Goal: Transaction & Acquisition: Purchase product/service

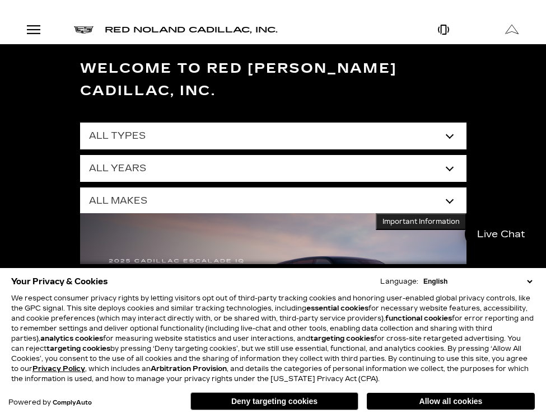
click at [41, 32] on div "Open Menu Modal" at bounding box center [33, 29] width 19 height 13
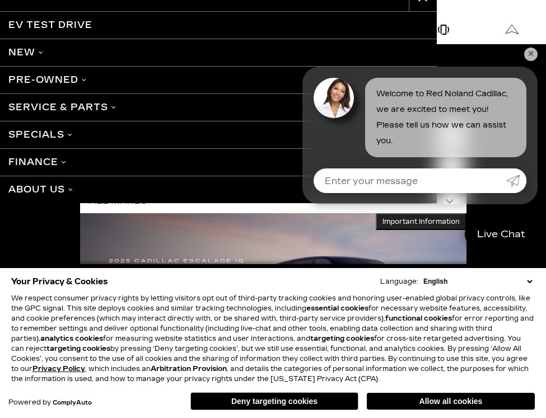
click at [91, 81] on link "Pre-Owned" at bounding box center [218, 79] width 437 height 27
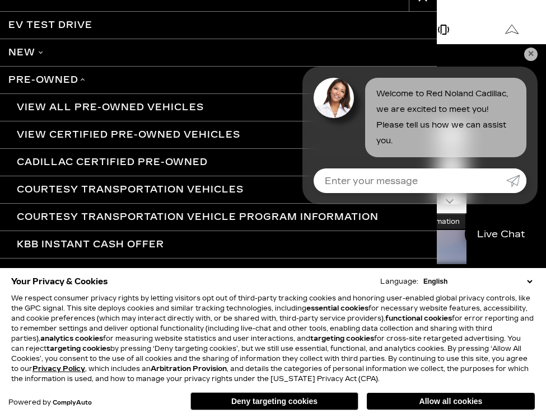
click at [114, 105] on link "View All Pre-Owned Vehicles" at bounding box center [218, 107] width 437 height 27
click at [531, 54] on link "✕" at bounding box center [530, 54] width 13 height 13
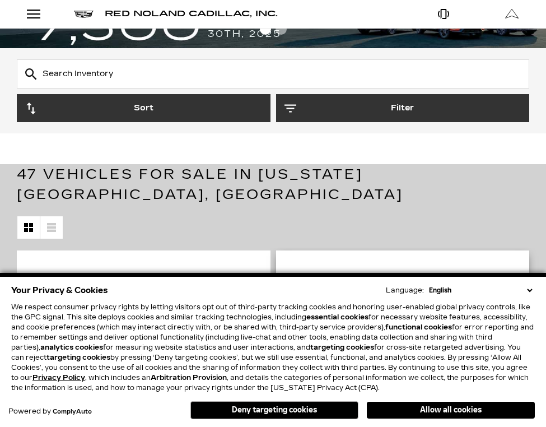
scroll to position [56, 0]
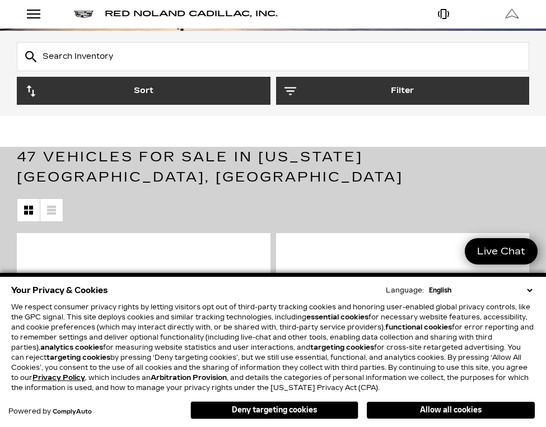
click at [528, 291] on select "English Spanish / Español English / United Kingdom Korean / 한국어 Vietnamese / Ti…" at bounding box center [480, 290] width 109 height 10
click at [391, 408] on button "Allow all cookies" at bounding box center [451, 409] width 168 height 17
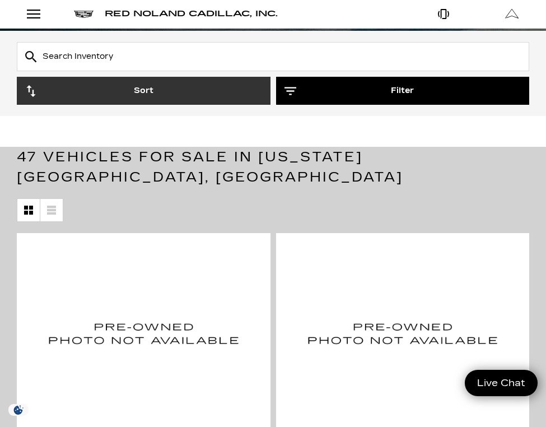
click at [325, 82] on button "Filter" at bounding box center [403, 91] width 254 height 28
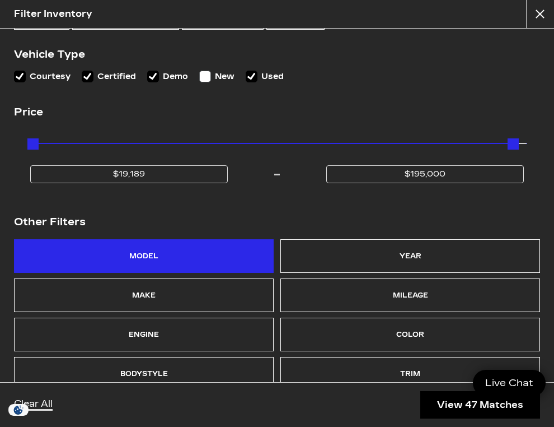
click at [186, 255] on div "Model" at bounding box center [144, 256] width 260 height 34
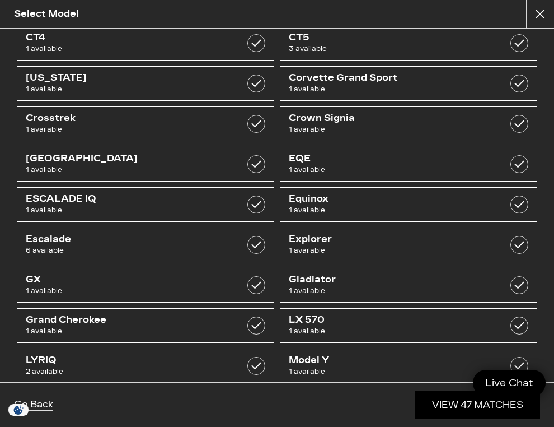
scroll to position [0, 0]
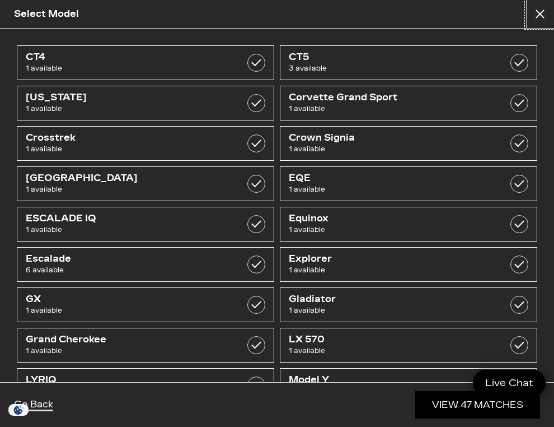
click at [540, 18] on button "close" at bounding box center [540, 14] width 28 height 28
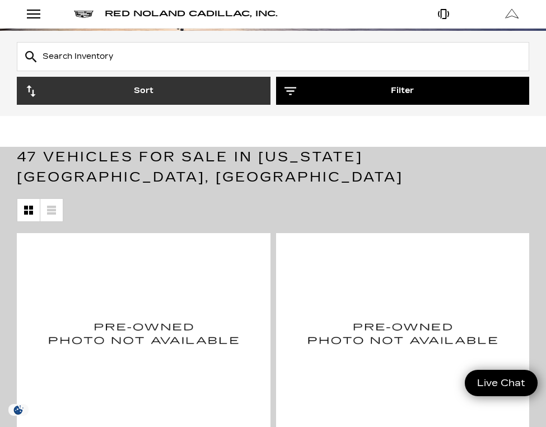
click at [336, 88] on button "Filter" at bounding box center [403, 91] width 254 height 28
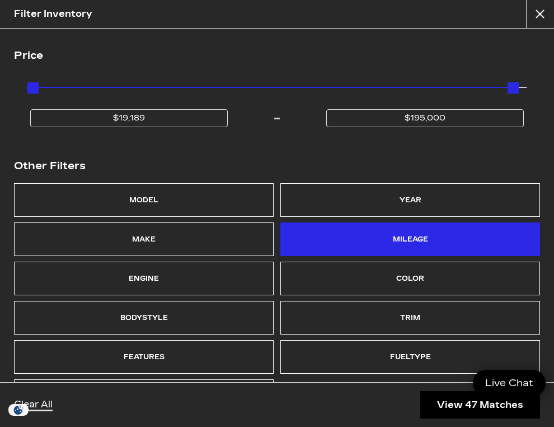
scroll to position [157, 0]
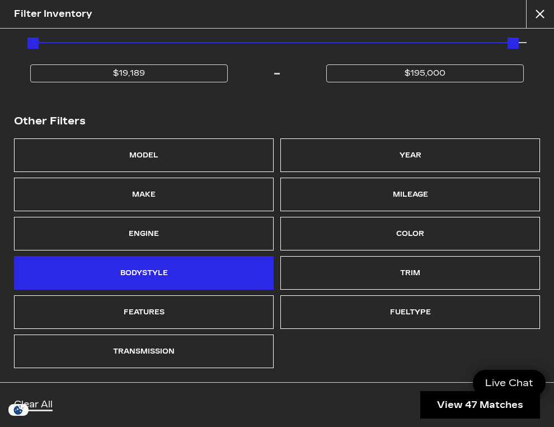
click at [185, 263] on div "Bodystyle" at bounding box center [144, 273] width 260 height 34
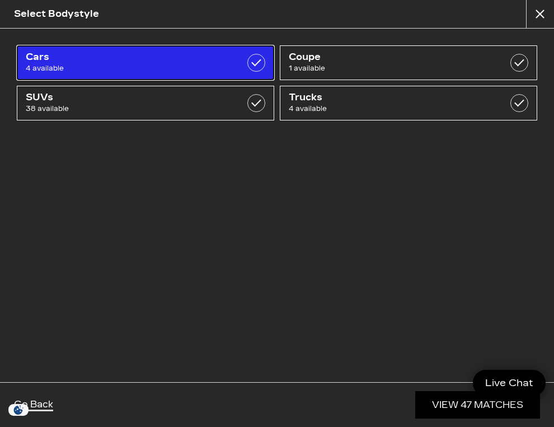
click at [244, 59] on link "Cars 4 available" at bounding box center [146, 62] width 258 height 35
checkbox input "true"
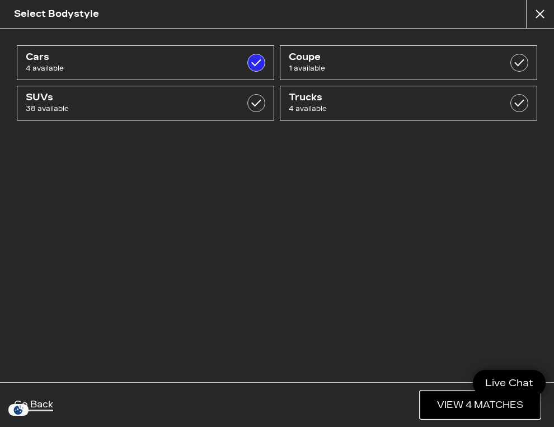
click at [464, 401] on link "View 4 Matches" at bounding box center [481, 404] width 120 height 27
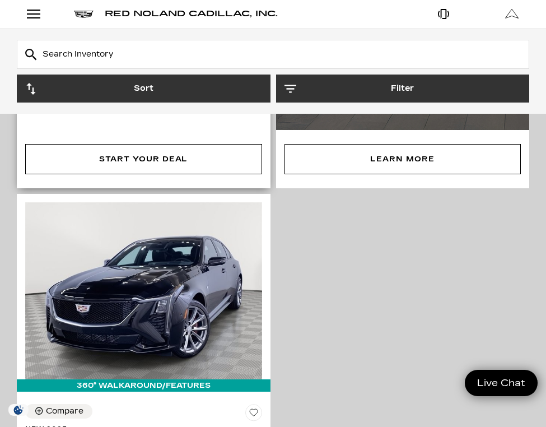
scroll to position [1288, 0]
